Goal: Find specific page/section: Find specific page/section

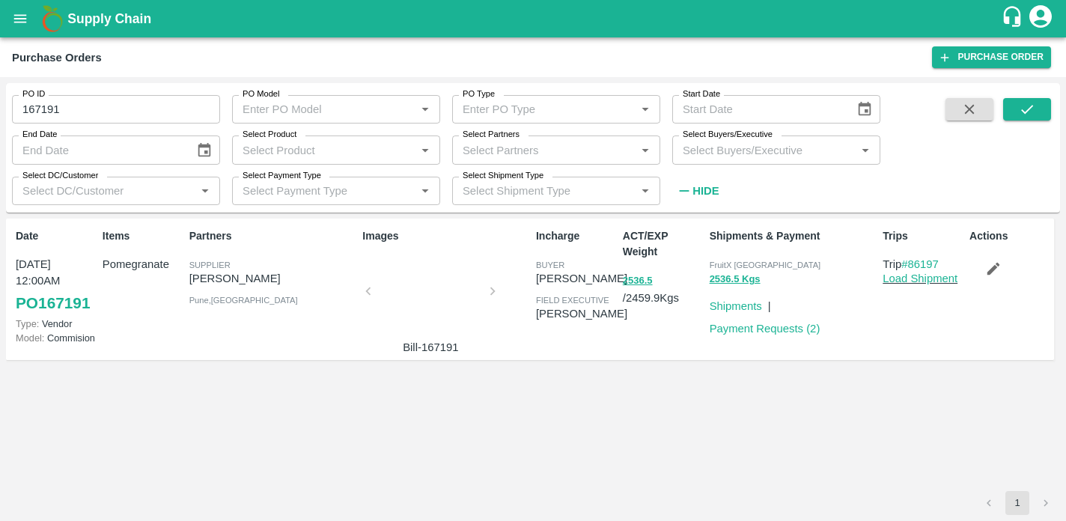
click at [154, 115] on input "167191" at bounding box center [116, 109] width 208 height 28
type input "1"
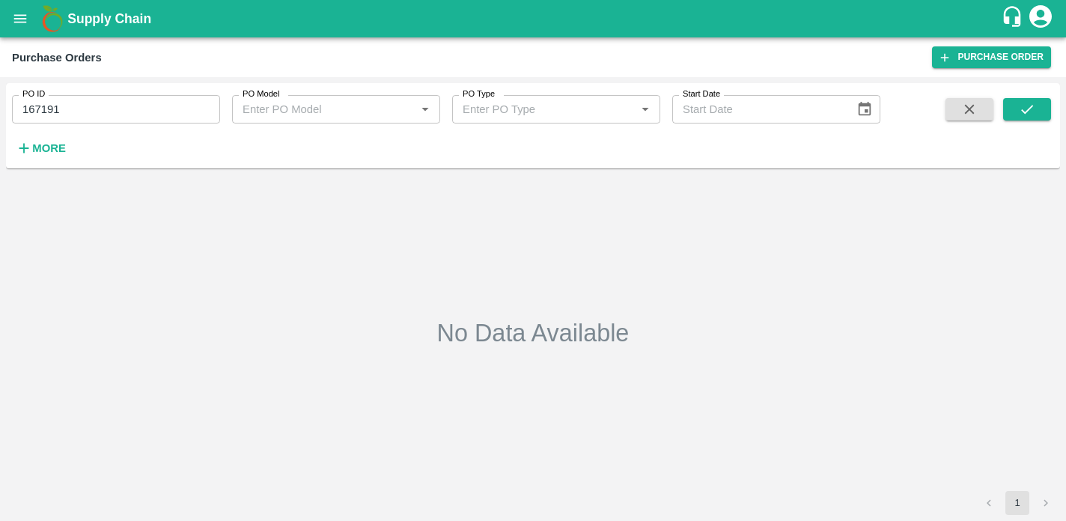
click at [23, 19] on icon "open drawer" at bounding box center [20, 18] width 13 height 8
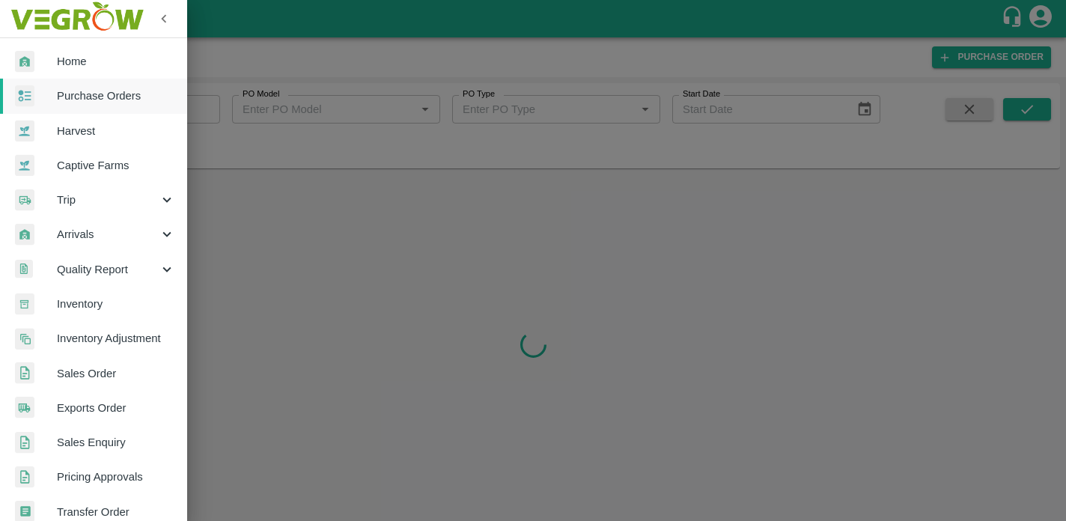
click at [57, 61] on span "Home" at bounding box center [116, 61] width 118 height 16
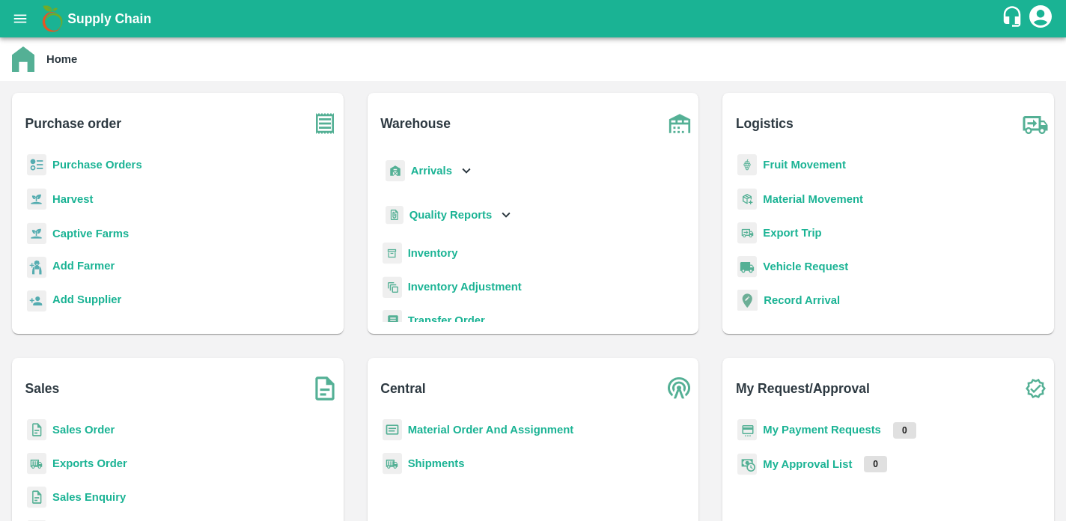
click at [60, 161] on b "Purchase Orders" at bounding box center [97, 165] width 90 height 12
